Goal: Information Seeking & Learning: Understand process/instructions

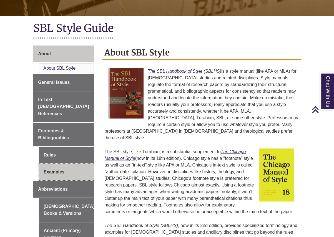
click at [67, 164] on link "Examples" at bounding box center [66, 172] width 55 height 17
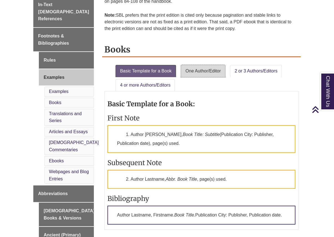
scroll to position [194, 0]
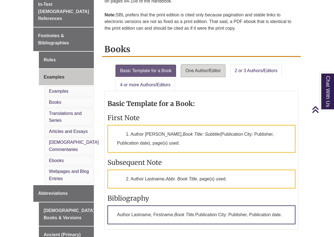
click at [198, 72] on link "One Author/Editor" at bounding box center [203, 71] width 44 height 12
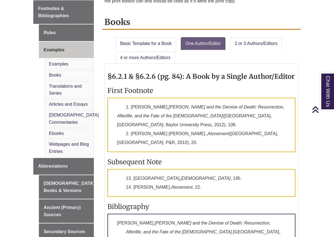
scroll to position [221, 0]
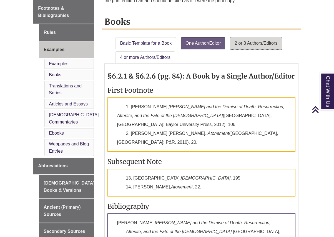
click at [247, 40] on link "2 or 3 Authors/Editors" at bounding box center [256, 43] width 52 height 12
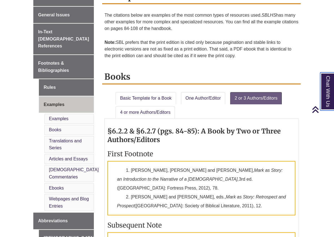
scroll to position [166, 0]
